Goal: Task Accomplishment & Management: Complete application form

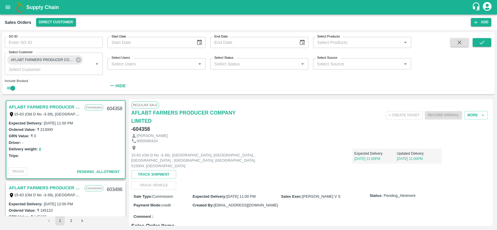
scroll to position [1, 0]
click at [257, 136] on div "[PERSON_NAME]" at bounding box center [310, 136] width 358 height 6
click at [12, 105] on link "AFLABT FARMERS PRODUCER COMPANY LIMITED" at bounding box center [45, 107] width 73 height 8
click at [11, 186] on link "AFLABT FARMERS PRODUCER COMPANY LIMITED" at bounding box center [45, 188] width 73 height 8
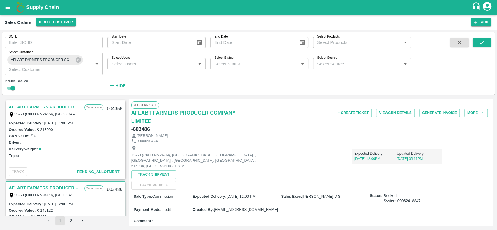
click at [11, 105] on link "AFLABT FARMERS PRODUCER COMPANY LIMITED" at bounding box center [45, 107] width 73 height 8
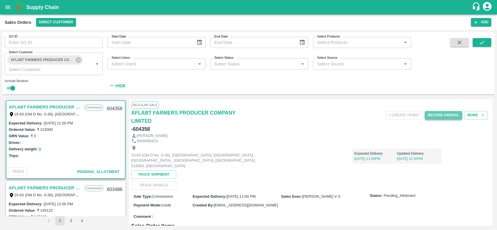
click at [431, 115] on button "Record Arrival" at bounding box center [442, 115] width 37 height 8
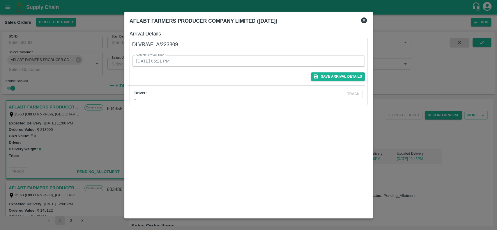
click at [430, 115] on div at bounding box center [248, 115] width 497 height 230
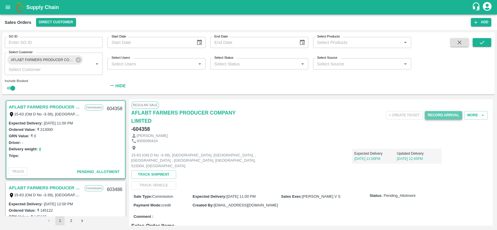
click at [430, 114] on button "Record Arrival" at bounding box center [442, 115] width 37 height 8
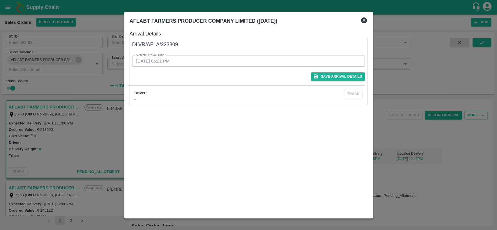
click at [430, 114] on div at bounding box center [248, 115] width 497 height 230
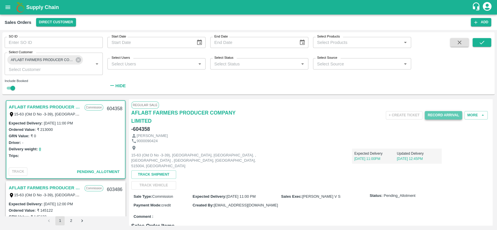
click at [430, 114] on button "Record Arrival" at bounding box center [442, 115] width 37 height 8
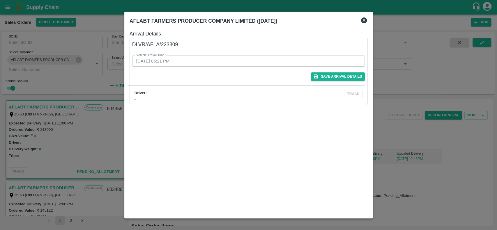
click at [365, 18] on icon at bounding box center [364, 20] width 6 height 6
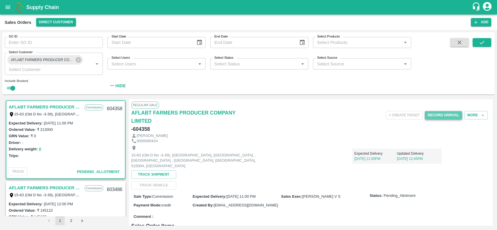
click at [430, 114] on button "Record Arrival" at bounding box center [442, 115] width 37 height 8
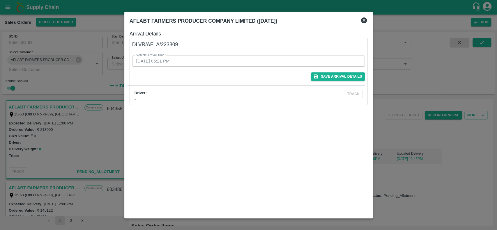
click at [362, 19] on icon at bounding box center [364, 20] width 6 height 6
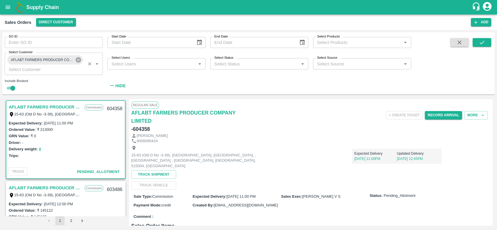
click at [78, 59] on icon at bounding box center [78, 59] width 5 height 5
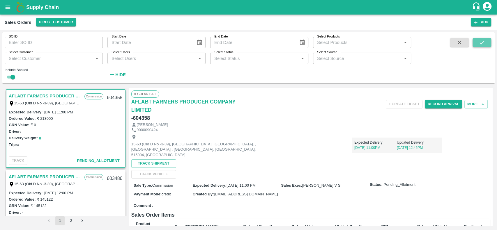
click at [478, 45] on icon "submit" at bounding box center [481, 42] width 6 height 6
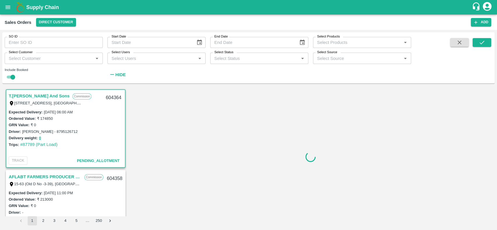
scroll to position [1, 0]
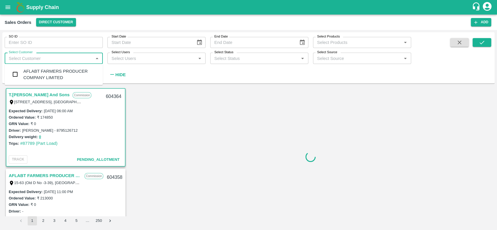
click at [27, 59] on input "Select Customer" at bounding box center [48, 58] width 85 height 8
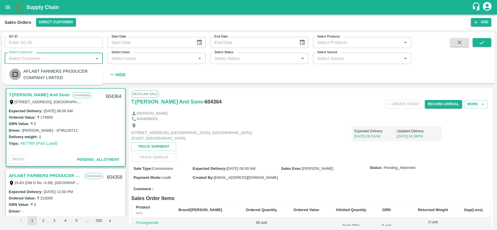
click at [17, 71] on input "checkbox" at bounding box center [15, 75] width 12 height 12
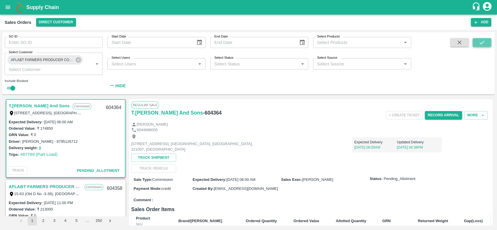
click at [479, 44] on icon "submit" at bounding box center [481, 42] width 6 height 6
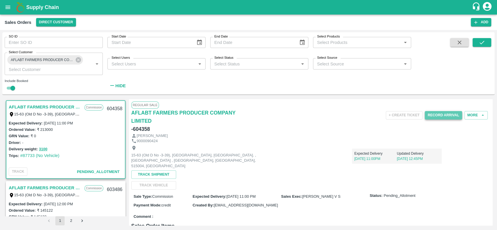
click at [429, 115] on button "Record Arrival" at bounding box center [442, 115] width 37 height 8
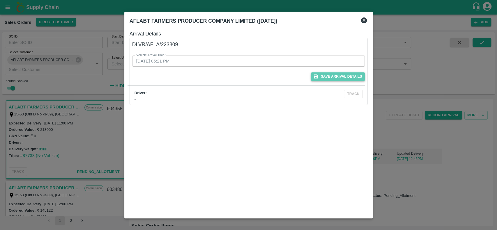
click at [322, 76] on button "Save Arrival Details" at bounding box center [338, 76] width 54 height 8
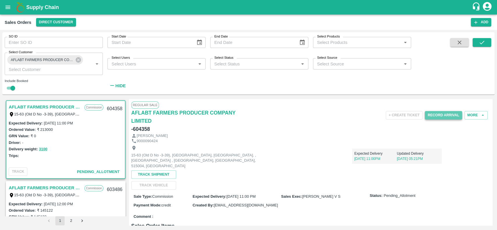
click at [428, 115] on button "Record Arrival" at bounding box center [442, 115] width 37 height 8
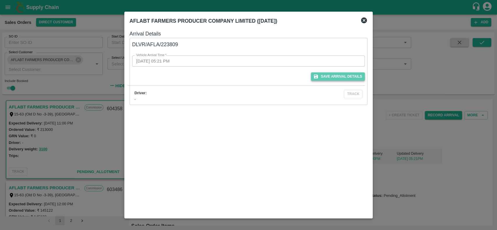
click at [325, 76] on button "Save Arrival Details" at bounding box center [338, 76] width 54 height 8
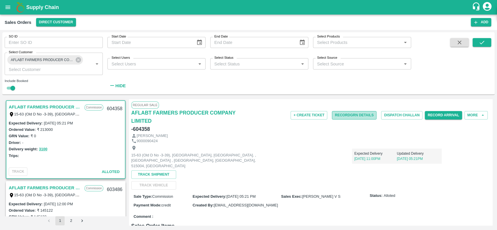
click at [337, 115] on button "Record GRN Details" at bounding box center [354, 115] width 45 height 8
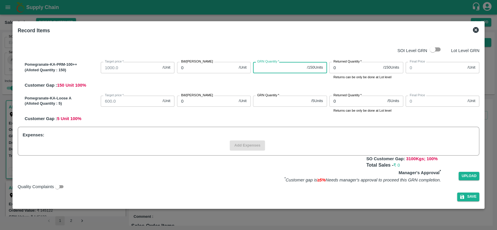
click at [258, 67] on input "GRN Quantity   *" at bounding box center [278, 67] width 51 height 11
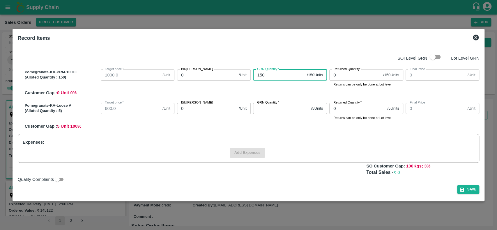
type input "150"
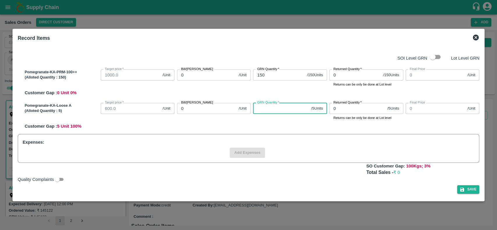
click at [263, 107] on input "GRN Quantity   *" at bounding box center [281, 108] width 56 height 11
type input "5"
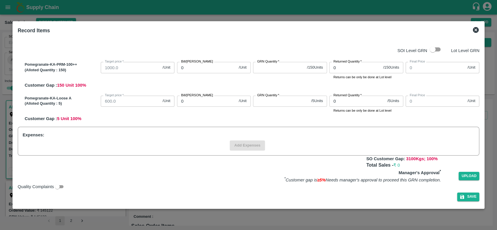
click at [476, 29] on icon at bounding box center [475, 29] width 7 height 7
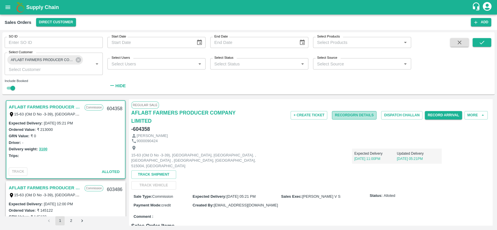
click at [336, 114] on button "Record GRN Details" at bounding box center [354, 115] width 45 height 8
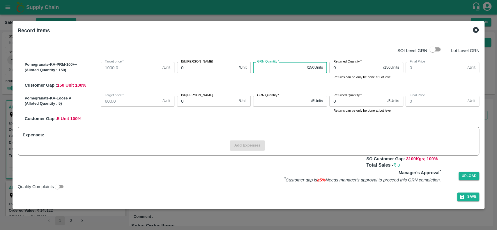
click at [260, 71] on input "GRN Quantity   *" at bounding box center [278, 67] width 51 height 11
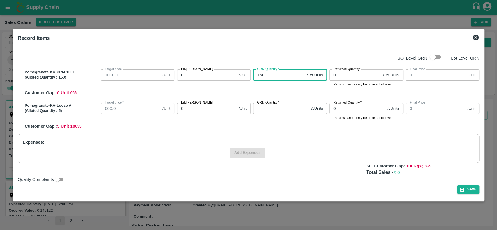
type input "150"
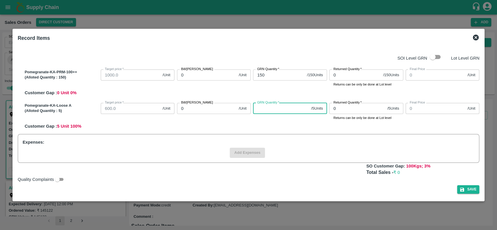
click at [266, 111] on input "GRN Quantity   *" at bounding box center [281, 108] width 56 height 11
type input "5"
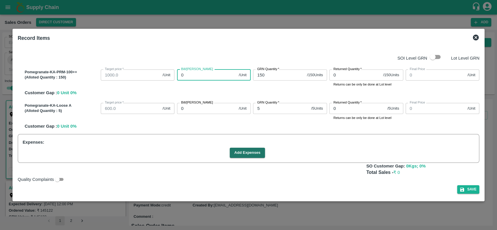
click at [200, 76] on input "0" at bounding box center [206, 75] width 59 height 11
type input "13"
type input "136"
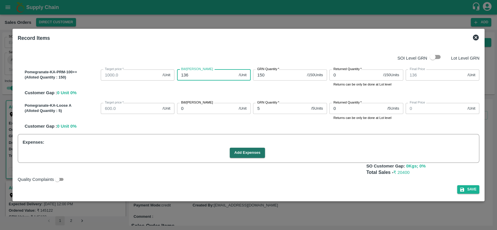
type input "1360"
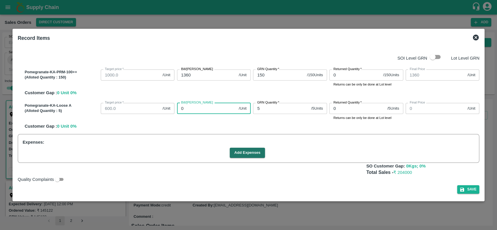
click at [198, 111] on input "0" at bounding box center [206, 108] width 59 height 11
type input "13"
type input "136"
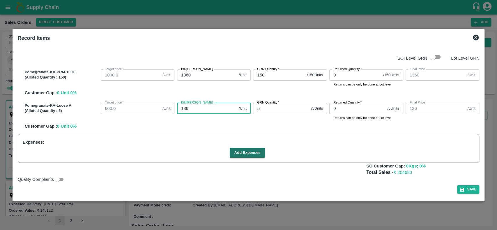
type input "1360"
click at [237, 125] on div "Pomegranate-KA-Loose A (Alloted Quantity : 5 ) Target price   * 600.0 /Unit Tar…" at bounding box center [250, 115] width 457 height 29
click at [470, 189] on button "Save" at bounding box center [468, 189] width 22 height 8
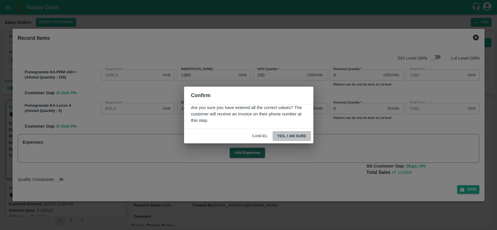
click at [279, 133] on button "Yes, I am sure" at bounding box center [291, 136] width 38 height 10
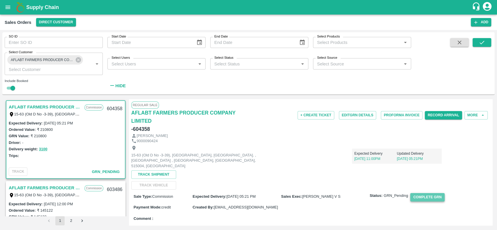
click at [416, 193] on button "Complete GRN" at bounding box center [427, 197] width 34 height 8
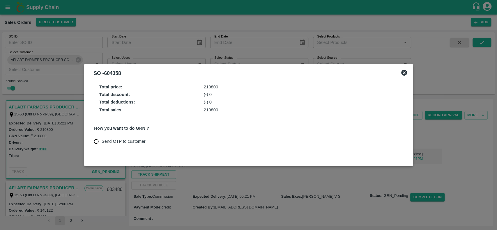
click at [105, 140] on span "Send OTP to customer" at bounding box center [124, 141] width 44 height 6
click at [102, 140] on input "Send OTP to customer" at bounding box center [96, 141] width 11 height 11
radio input "true"
click at [157, 143] on button "Send OTP" at bounding box center [162, 141] width 24 height 8
click at [403, 72] on icon at bounding box center [403, 72] width 7 height 7
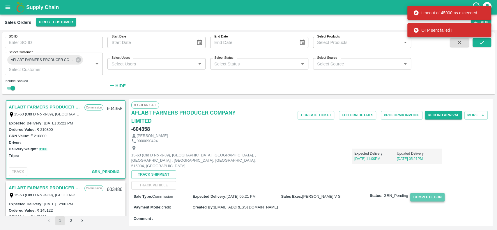
click at [417, 193] on button "Complete GRN" at bounding box center [427, 197] width 34 height 8
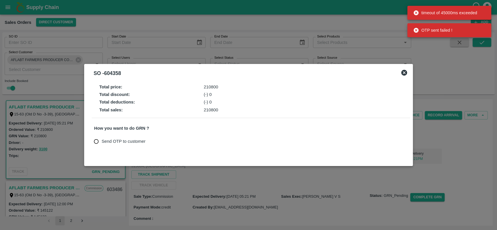
click at [125, 140] on span "Send OTP to customer" at bounding box center [124, 141] width 44 height 6
click at [102, 140] on input "Send OTP to customer" at bounding box center [96, 141] width 11 height 11
radio input "true"
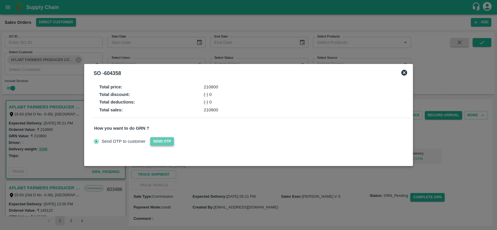
click at [157, 141] on button "Send OTP" at bounding box center [162, 141] width 24 height 8
click at [154, 141] on button "Send OTP" at bounding box center [162, 141] width 24 height 8
click at [153, 141] on button "Send OTP" at bounding box center [162, 141] width 24 height 8
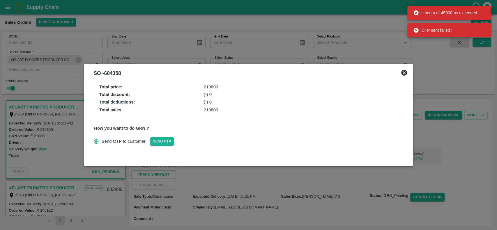
click at [404, 70] on icon at bounding box center [404, 73] width 6 height 6
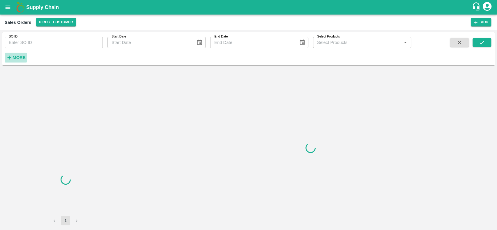
click at [16, 57] on strong "More" at bounding box center [19, 57] width 13 height 5
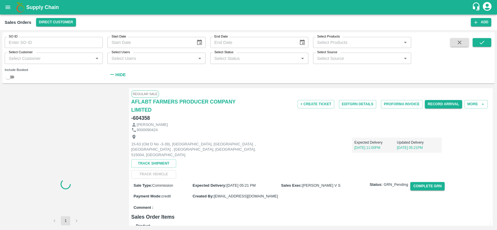
click at [26, 61] on input "Select Customer" at bounding box center [48, 58] width 85 height 8
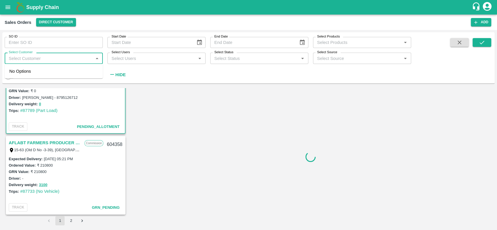
scroll to position [35, 0]
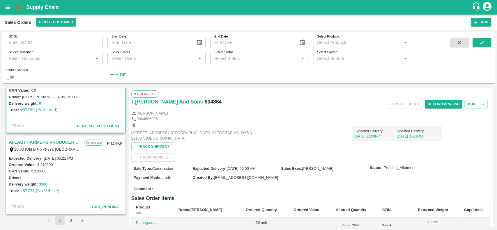
click at [11, 138] on div "AFLABT FARMERS PRODUCER COMPANY LIMITED Commission 15-63 (Old D No -3-39), Kakk…" at bounding box center [65, 145] width 118 height 19
click at [12, 140] on link "AFLABT FARMERS PRODUCER COMPANY LIMITED" at bounding box center [45, 142] width 73 height 8
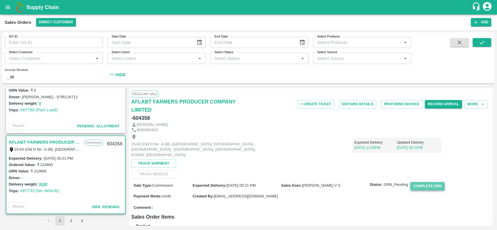
click at [416, 182] on button "Complete GRN" at bounding box center [427, 186] width 34 height 8
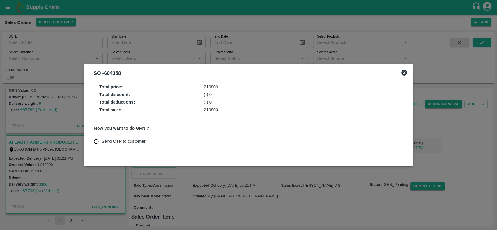
click at [105, 142] on span "Send OTP to customer" at bounding box center [124, 141] width 44 height 6
click at [102, 142] on input "Send OTP to customer" at bounding box center [96, 141] width 11 height 11
radio input "true"
click at [156, 143] on button "Send OTP" at bounding box center [162, 141] width 24 height 8
click at [154, 141] on button "Send OTP" at bounding box center [162, 141] width 24 height 8
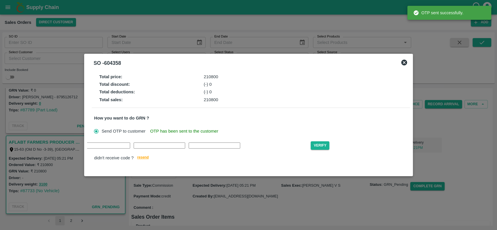
click at [75, 149] on input "text" at bounding box center [49, 146] width 51 height 6
type input "H"
type input "T"
type input "R"
type input "P"
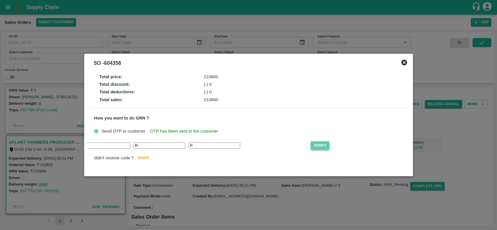
click at [310, 143] on button "Verify" at bounding box center [319, 145] width 19 height 8
click at [189, 146] on input "P" at bounding box center [214, 146] width 51 height 6
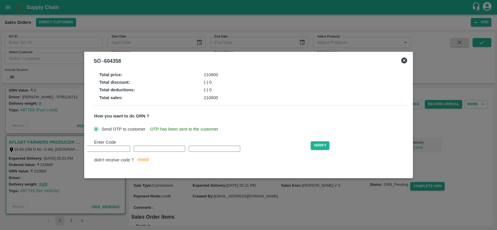
type input "Q"
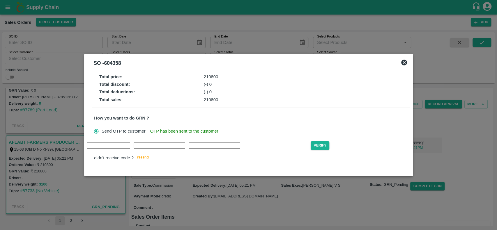
type input "Q"
type input "B"
type input "D"
click at [310, 145] on button "Verify" at bounding box center [319, 145] width 19 height 8
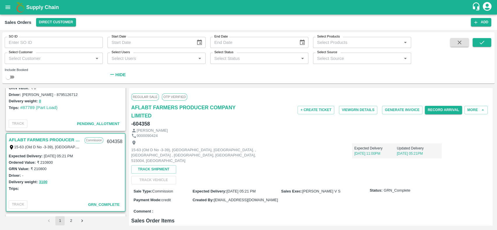
scroll to position [37, 0]
